Goal: Book appointment/travel/reservation

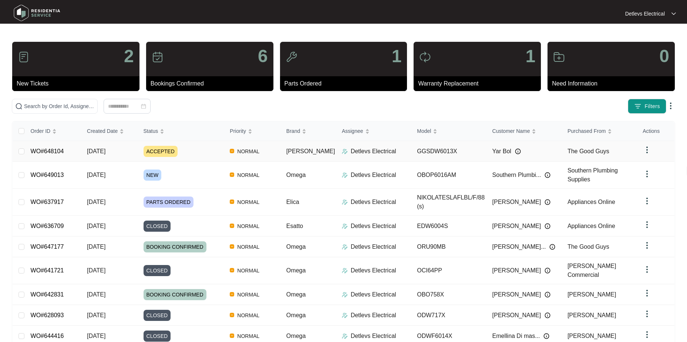
click at [97, 151] on span "[DATE]" at bounding box center [96, 151] width 18 height 6
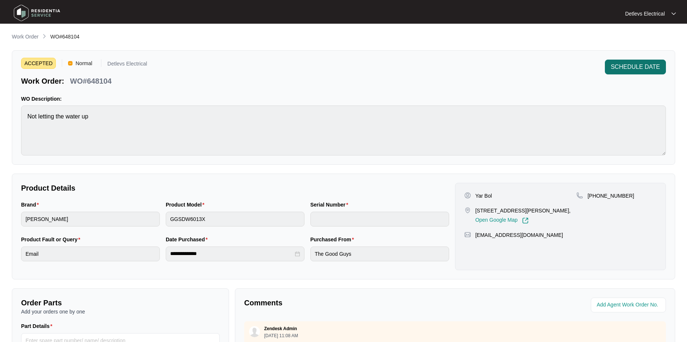
click at [624, 68] on span "SCHEDULE DATE" at bounding box center [635, 67] width 49 height 9
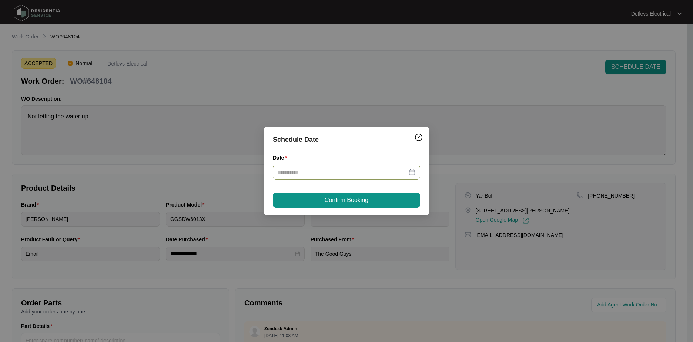
click at [409, 168] on div at bounding box center [346, 172] width 147 height 15
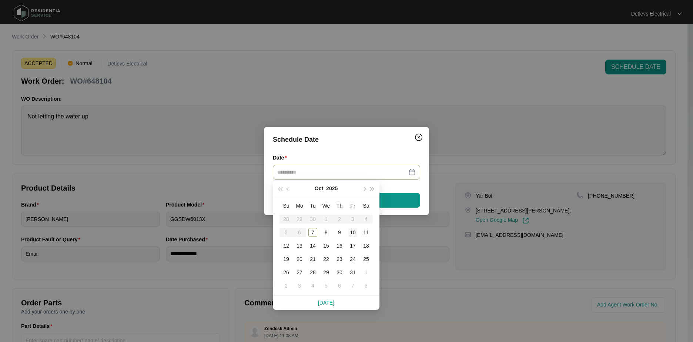
type input "**********"
click at [353, 230] on div "10" at bounding box center [352, 232] width 9 height 9
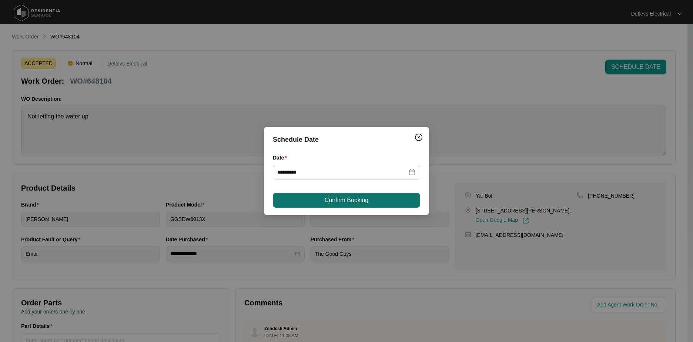
click at [357, 195] on button "Confirm Booking" at bounding box center [346, 200] width 147 height 15
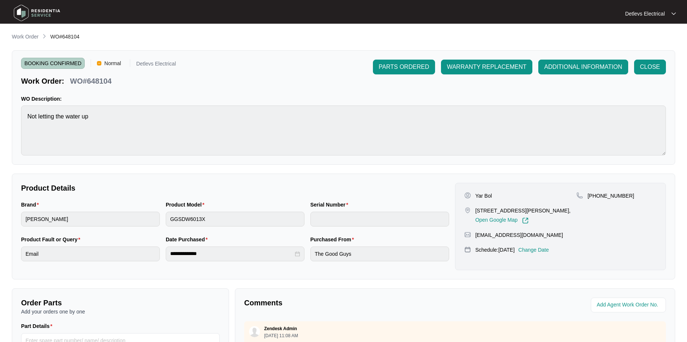
click at [33, 35] on p "Work Order" at bounding box center [25, 36] width 27 height 7
